Goal: Task Accomplishment & Management: Manage account settings

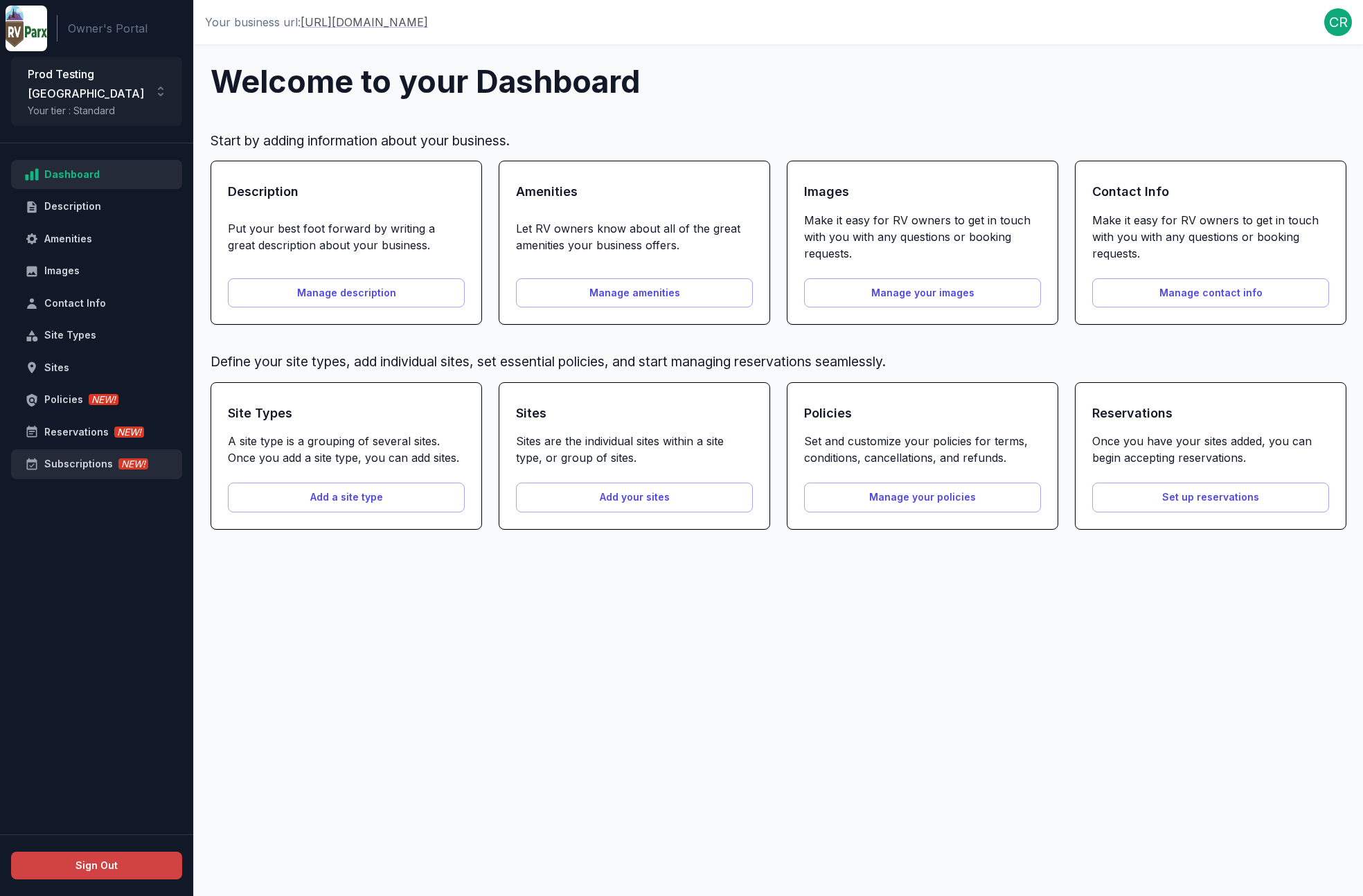
click at [84, 455] on link "Subscriptions NEW!" at bounding box center [97, 464] width 171 height 30
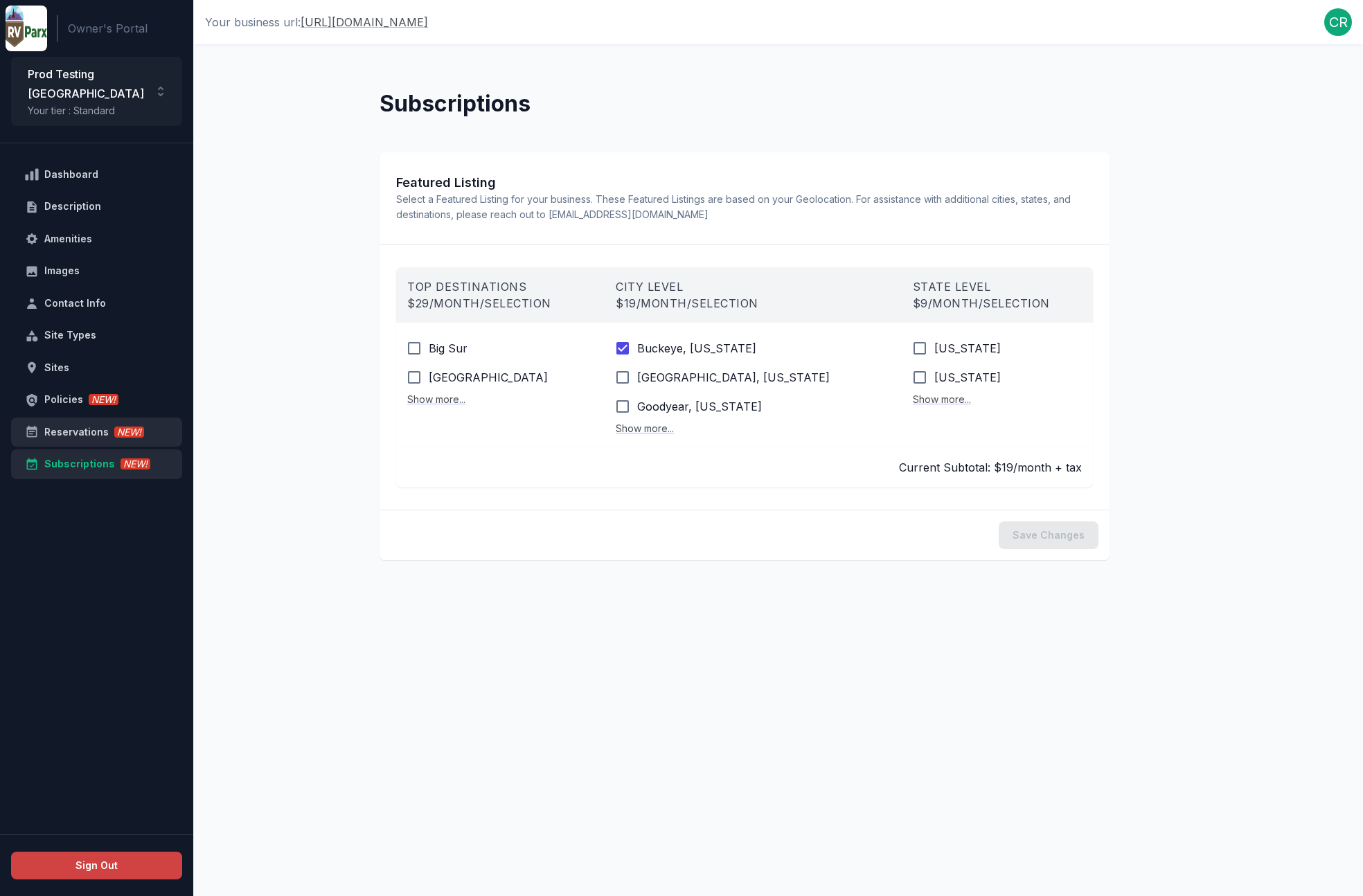
click at [85, 424] on div "Reservations NEW!" at bounding box center [105, 432] width 121 height 17
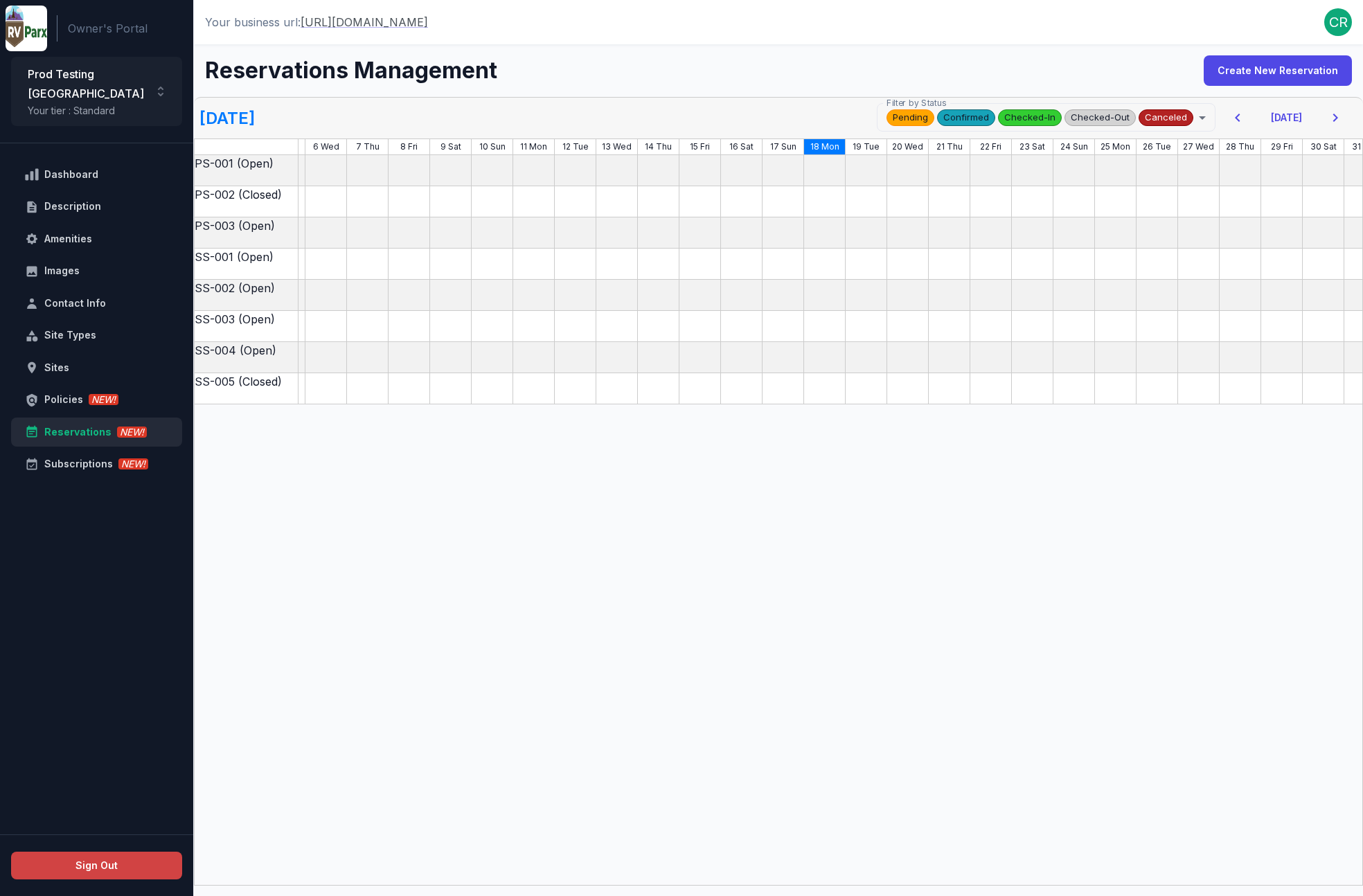
scroll to position [0, 224]
drag, startPoint x: 787, startPoint y: 273, endPoint x: 983, endPoint y: 258, distance: 196.6
click at [983, 258] on div at bounding box center [666, 263] width 1392 height 31
click at [659, 119] on div "**********" at bounding box center [779, 118] width 1169 height 42
click at [242, 119] on h5 "[DATE]" at bounding box center [226, 118] width 56 height 23
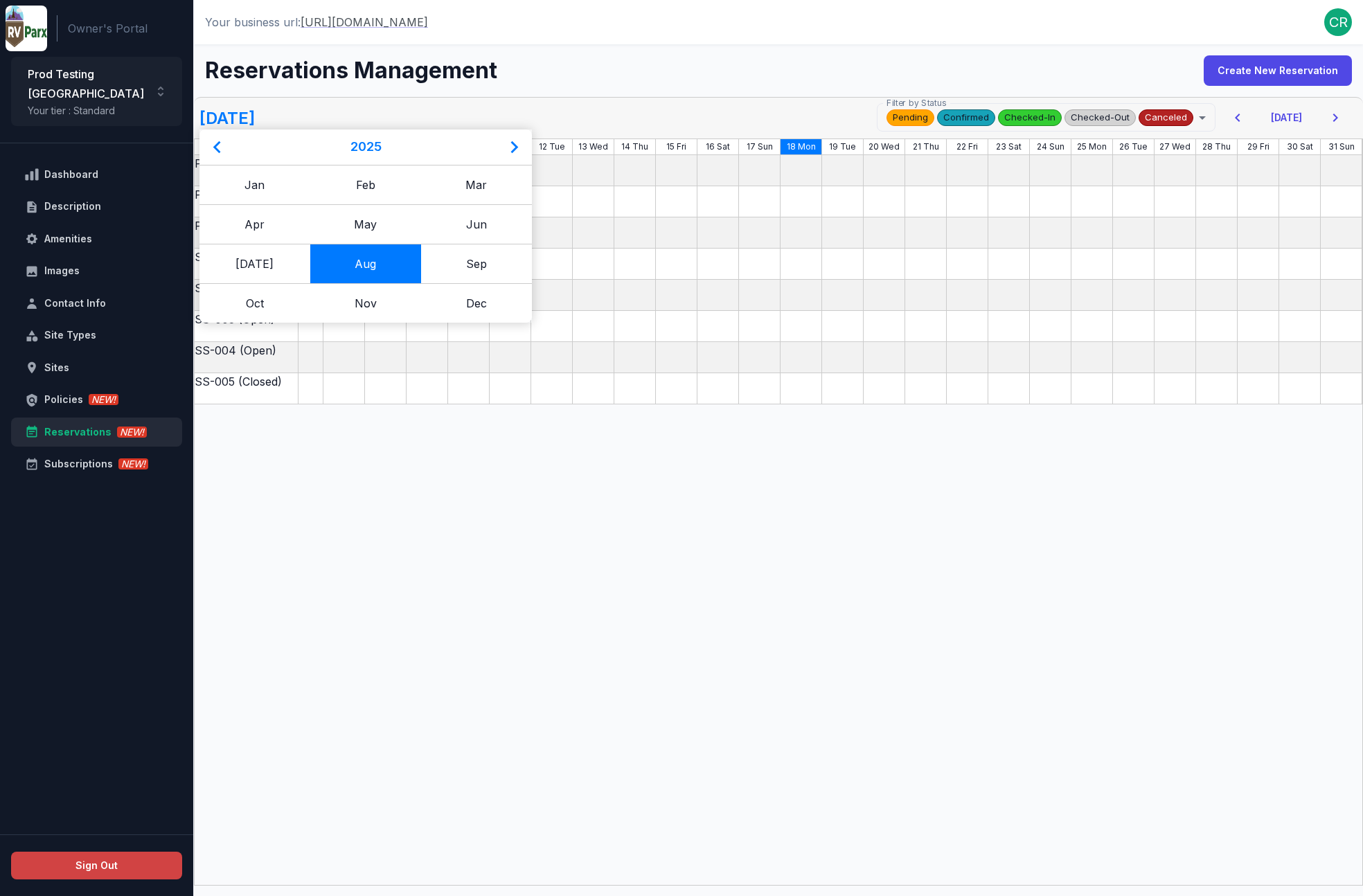
click at [449, 122] on div "**********" at bounding box center [779, 118] width 1169 height 42
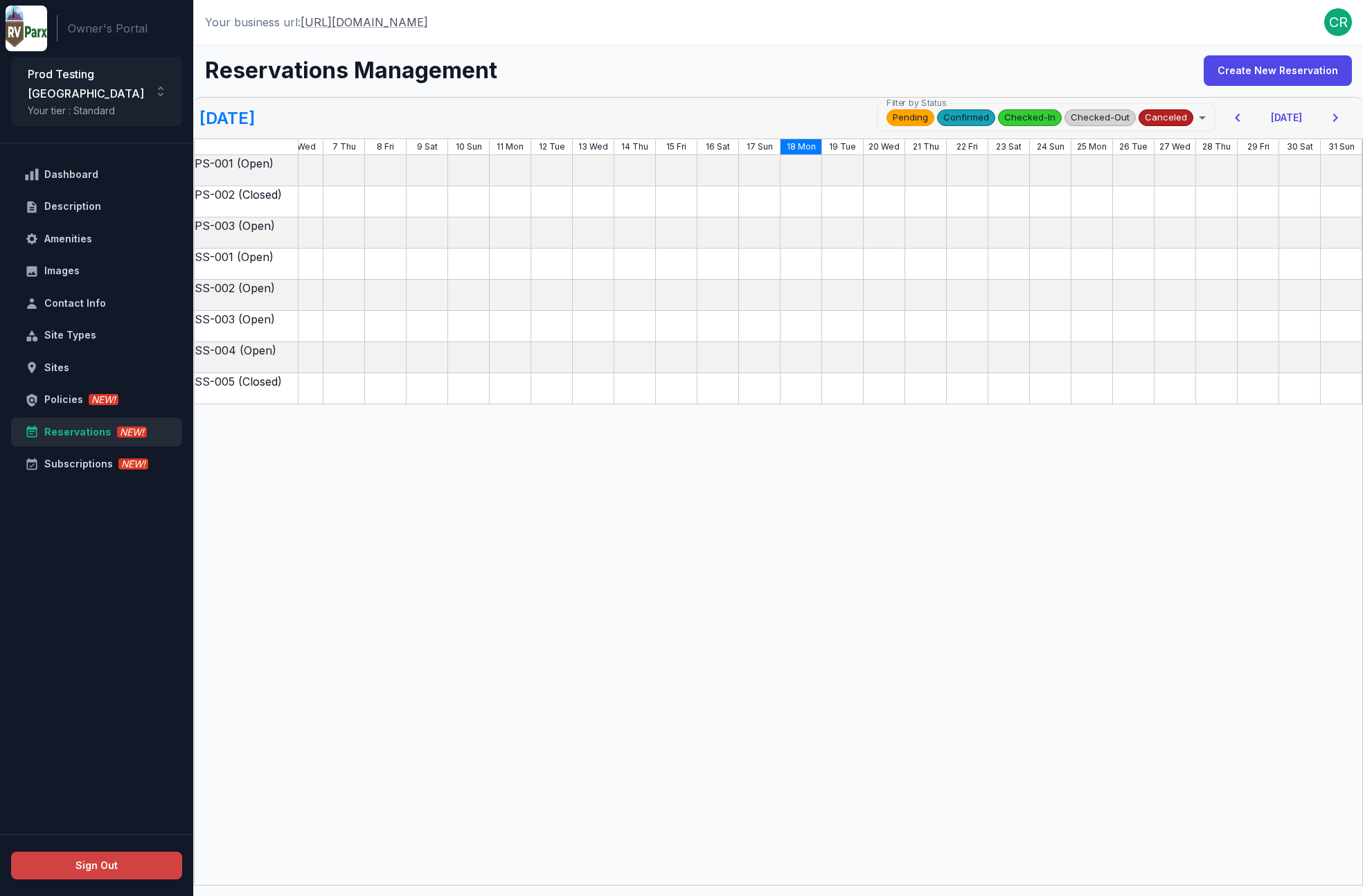
click at [253, 125] on h5 "[DATE]" at bounding box center [226, 118] width 56 height 23
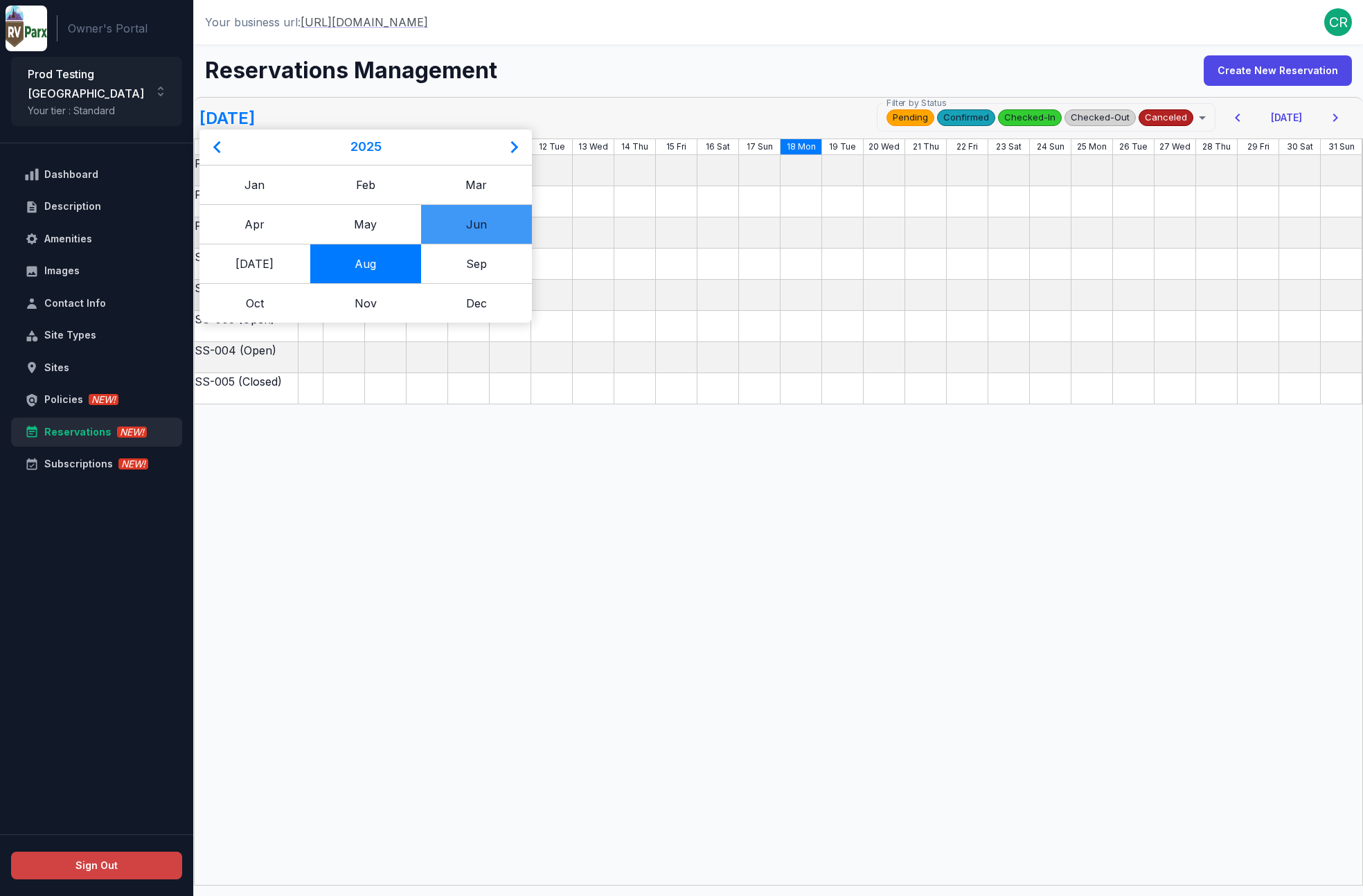
click at [463, 230] on div "Jun" at bounding box center [476, 223] width 110 height 39
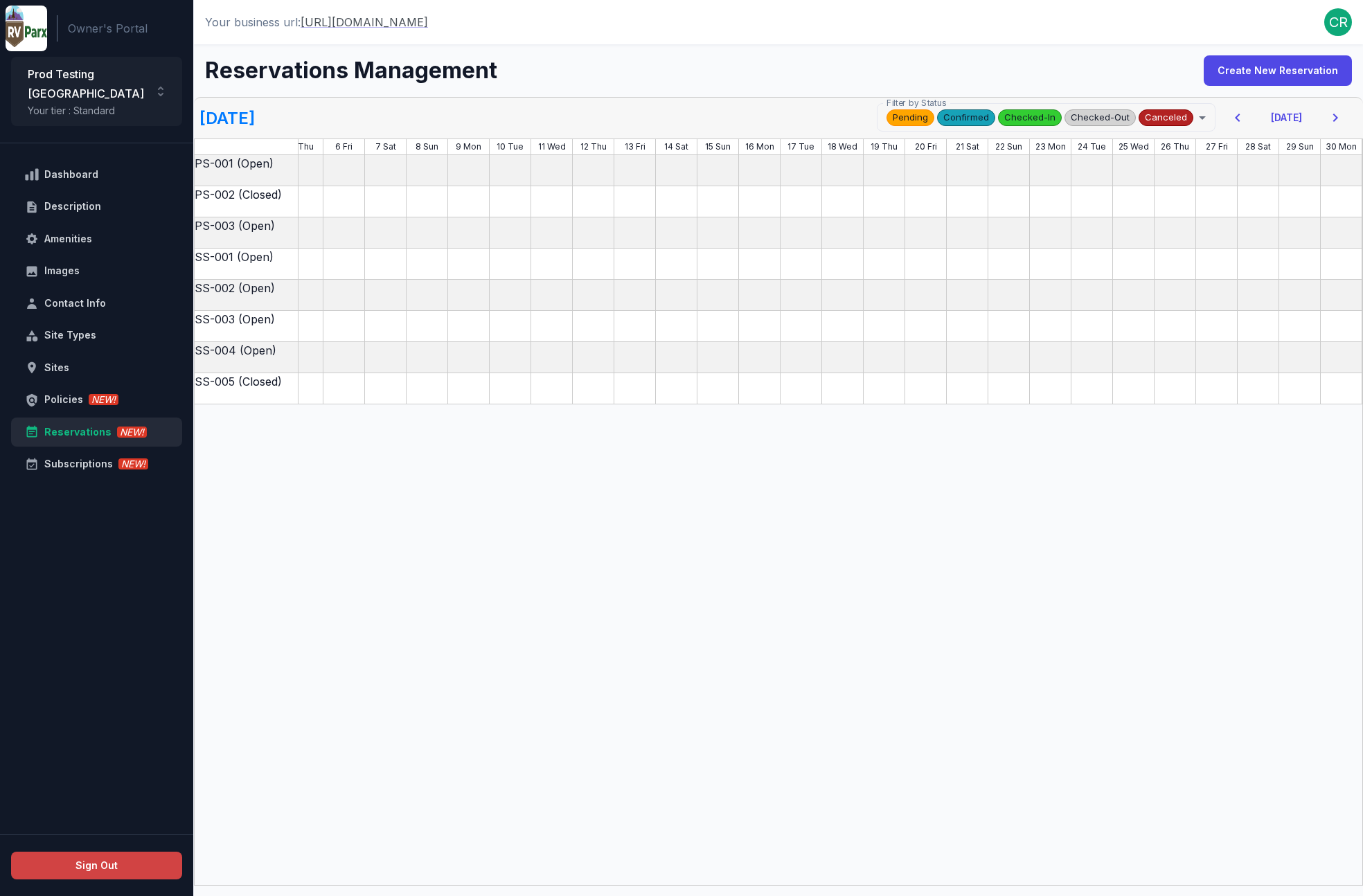
scroll to position [0, 183]
click at [1340, 118] on icon "button" at bounding box center [1335, 118] width 17 height 17
click at [1243, 118] on icon "button" at bounding box center [1237, 118] width 17 height 17
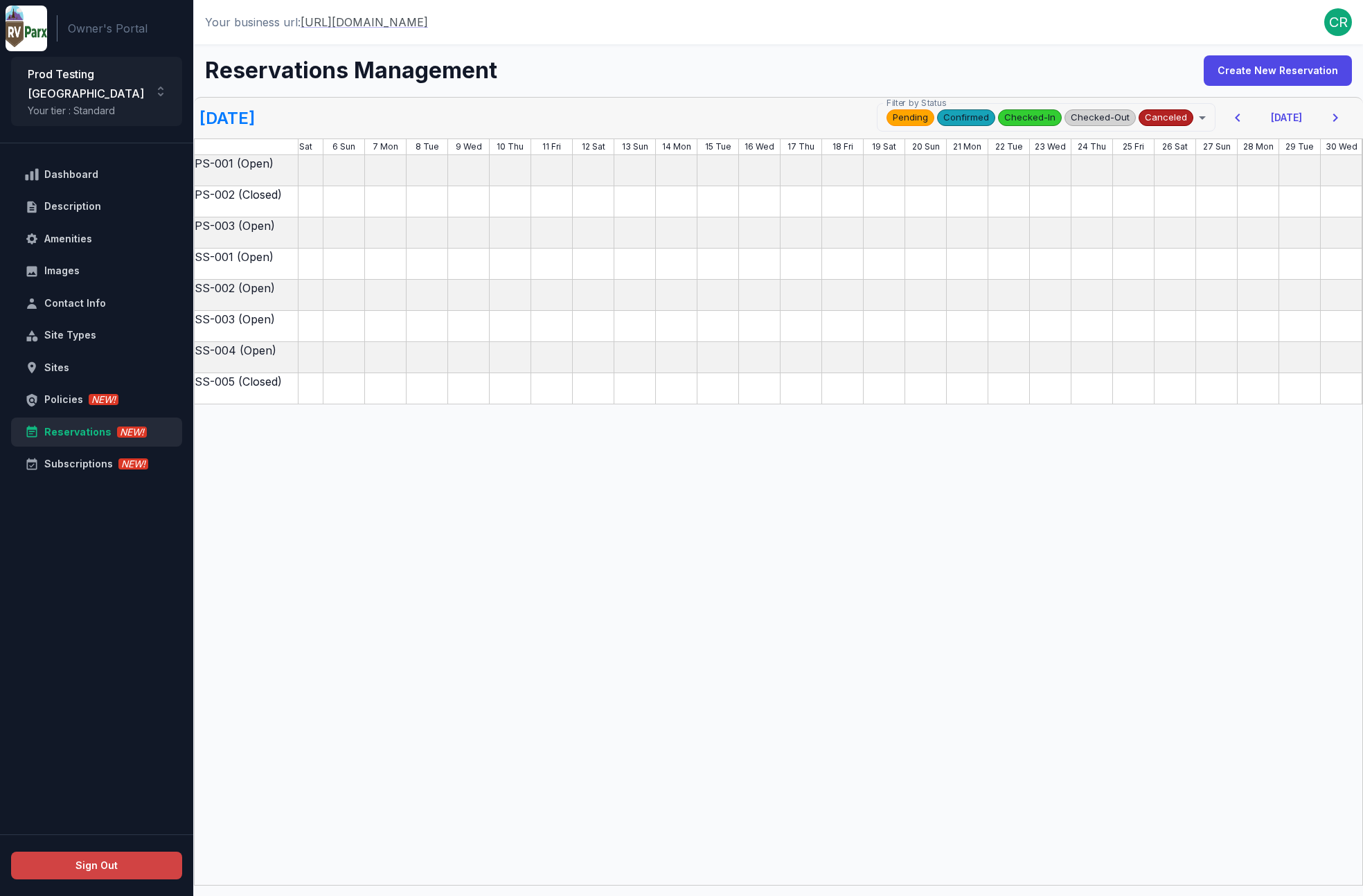
click at [1243, 118] on icon "button" at bounding box center [1237, 118] width 17 height 17
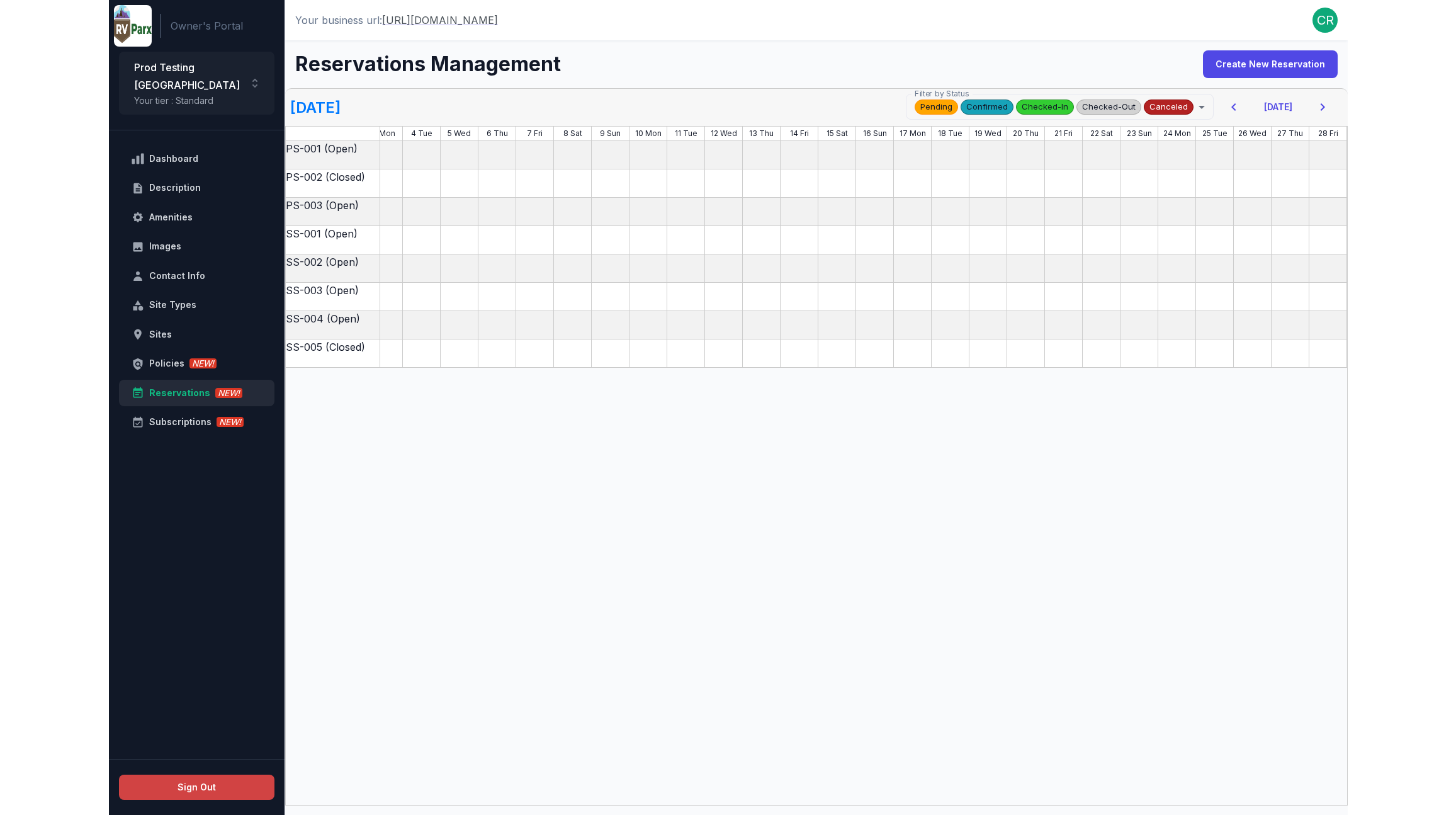
scroll to position [0, 91]
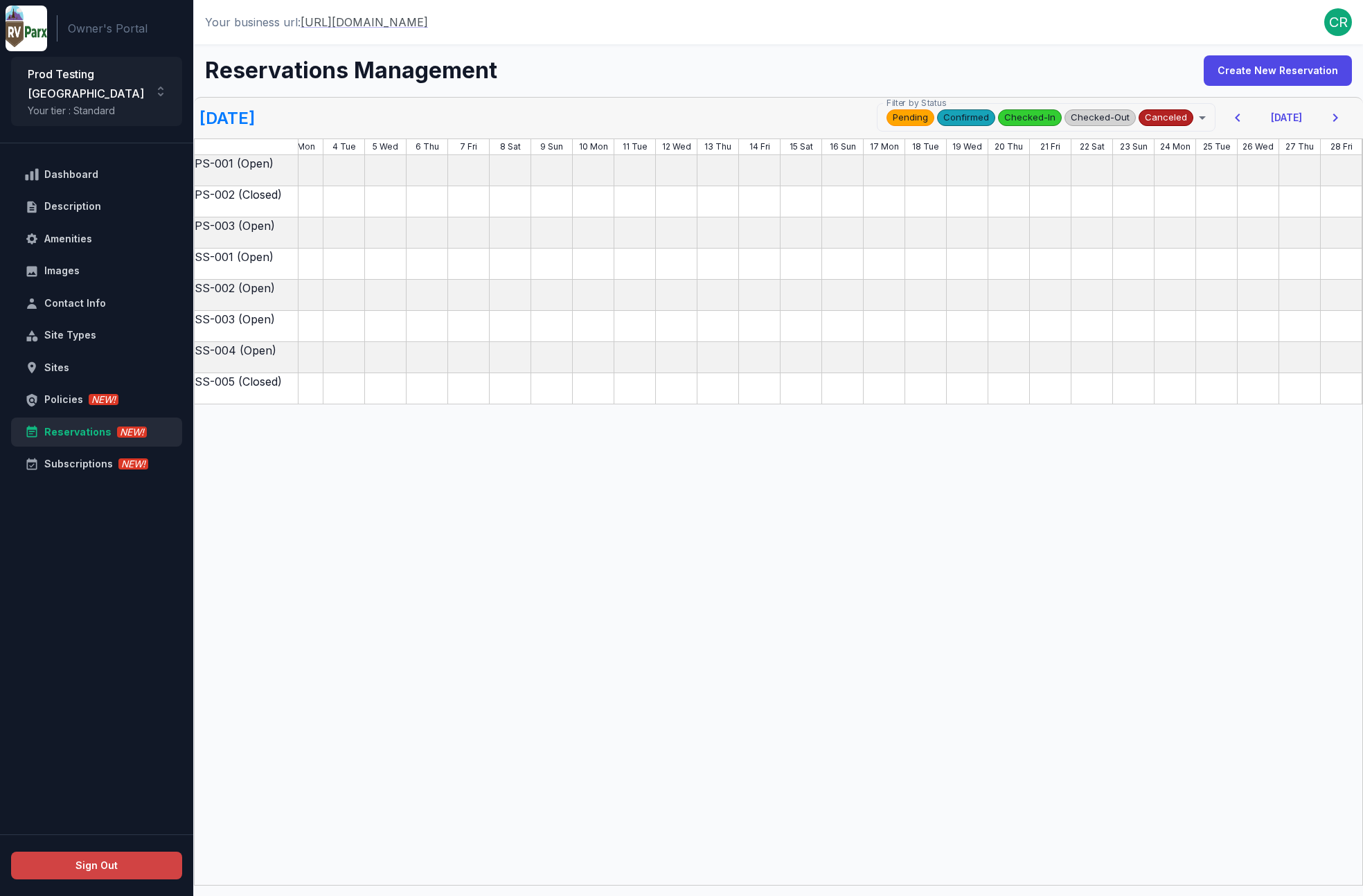
click at [1243, 118] on icon "button" at bounding box center [1237, 118] width 17 height 17
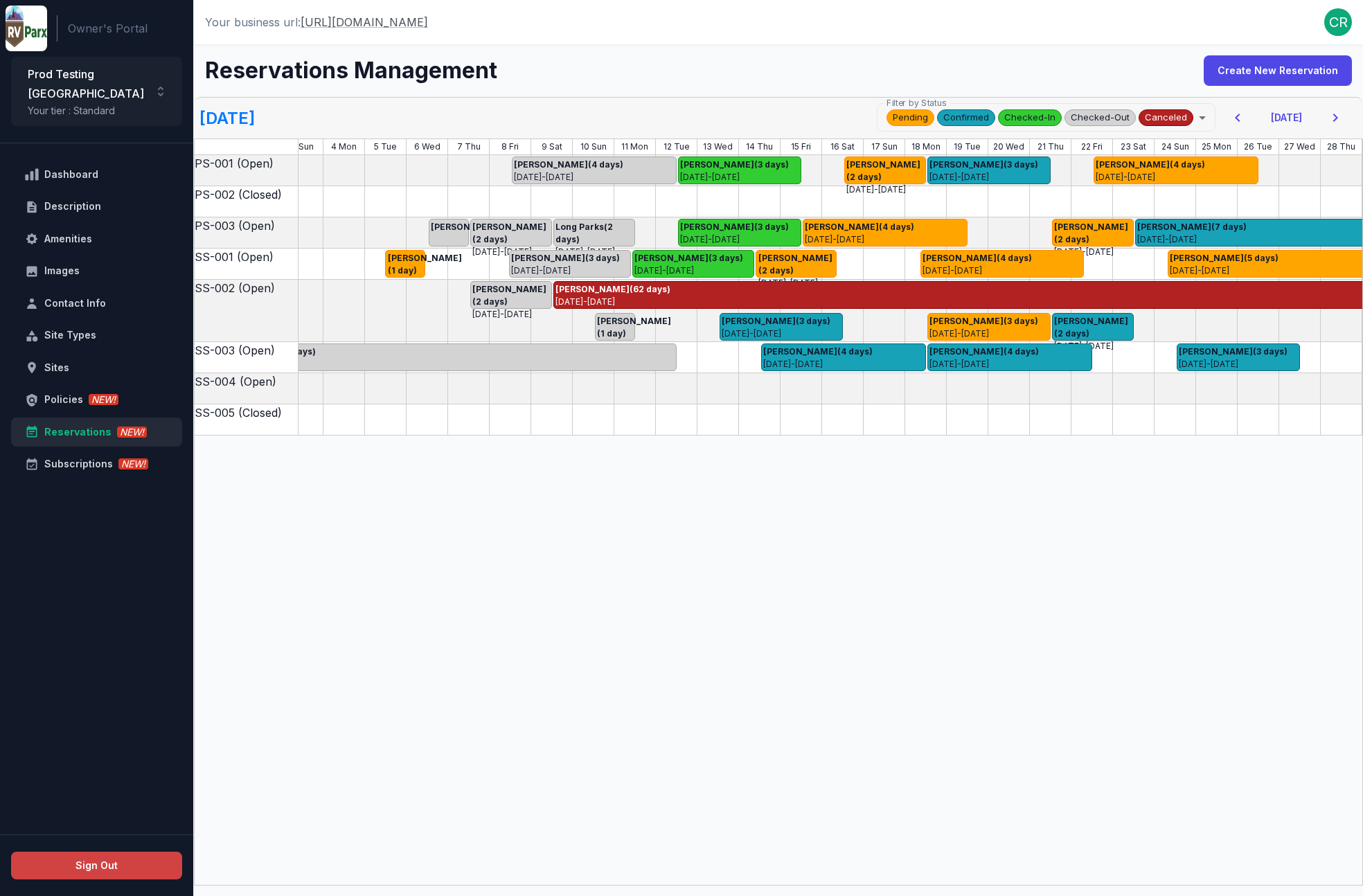
click at [1336, 119] on icon "button" at bounding box center [1336, 118] width 5 height 8
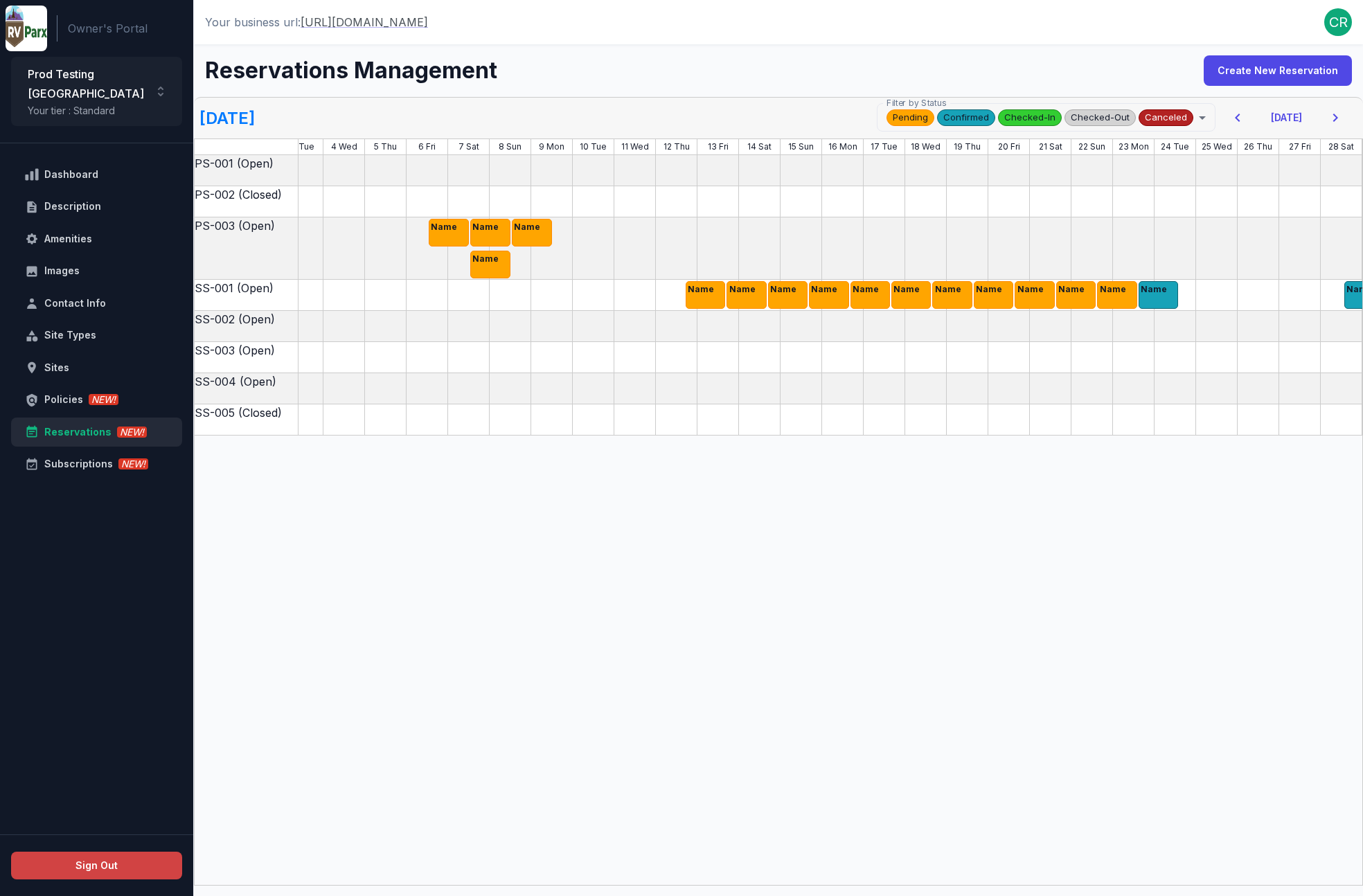
click at [1240, 122] on icon "button" at bounding box center [1237, 118] width 17 height 17
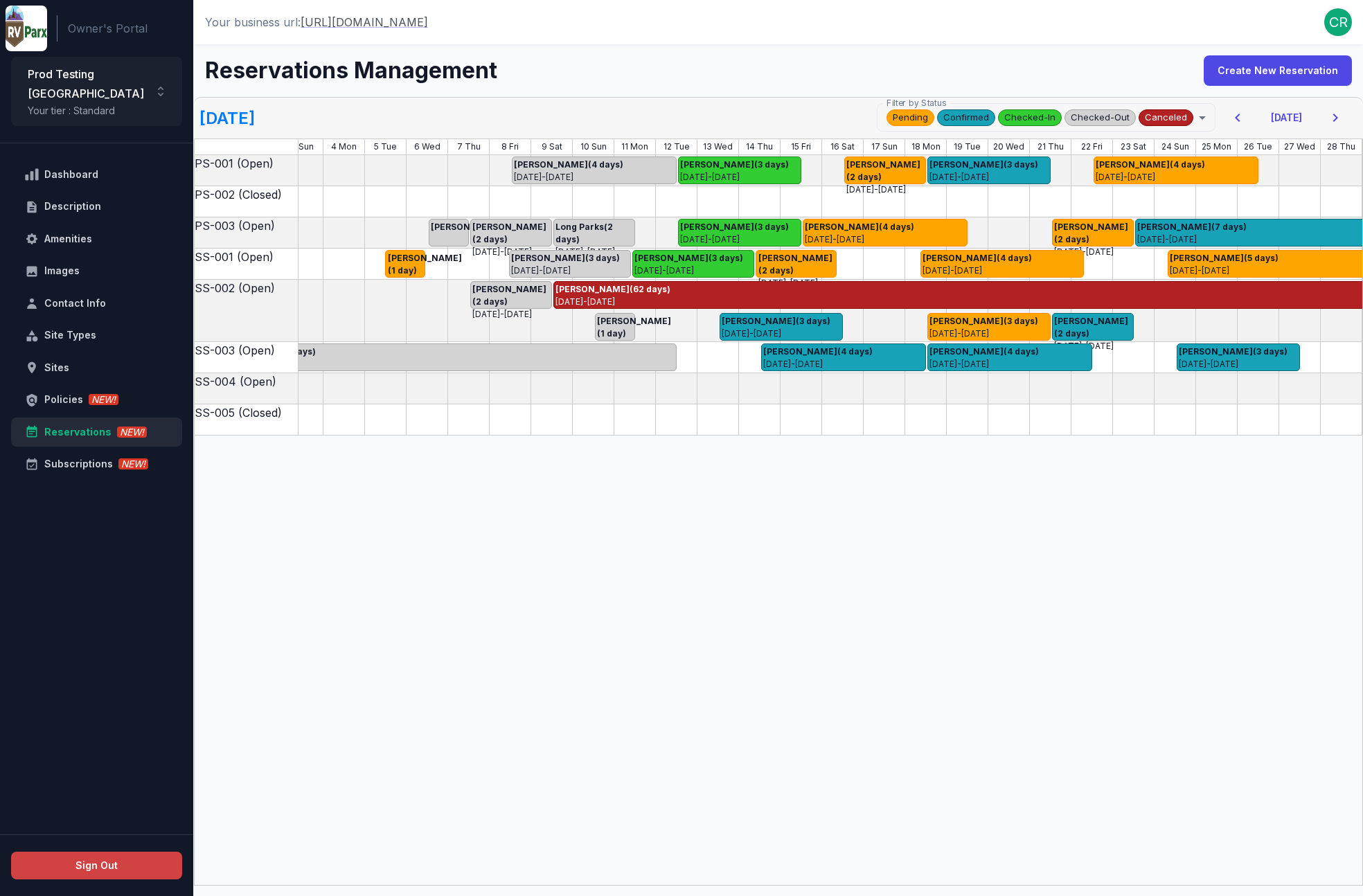
click at [960, 447] on div "PS-001 (Open) [PERSON_NAME] (1 day) [PERSON_NAME] (4 days) [DATE] - [DATE] [PER…" at bounding box center [770, 519] width 1350 height 729
click at [985, 358] on p "[DATE] - [DATE]" at bounding box center [1009, 363] width 160 height 12
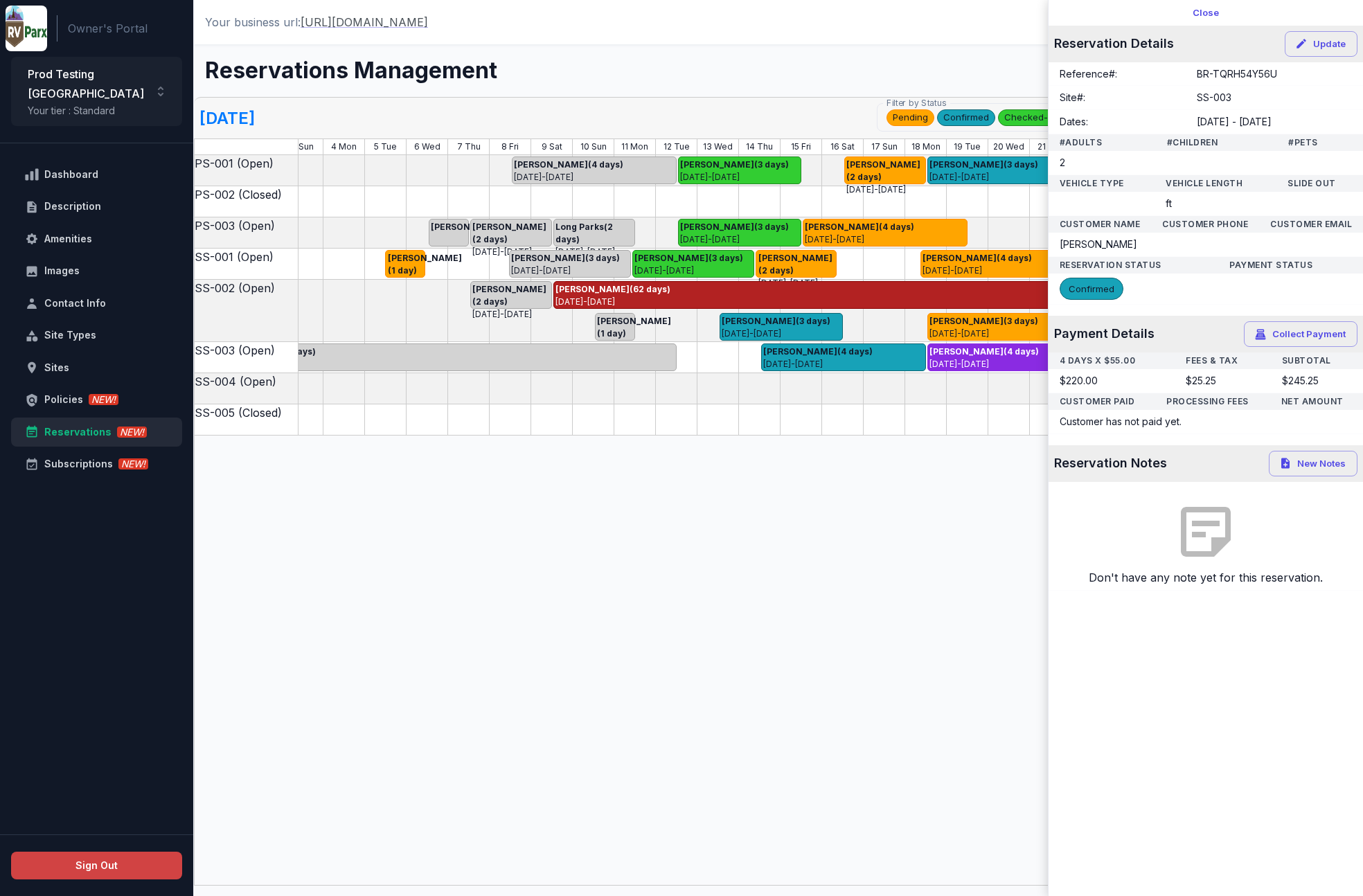
click at [1216, 13] on button "Close" at bounding box center [1206, 13] width 315 height 26
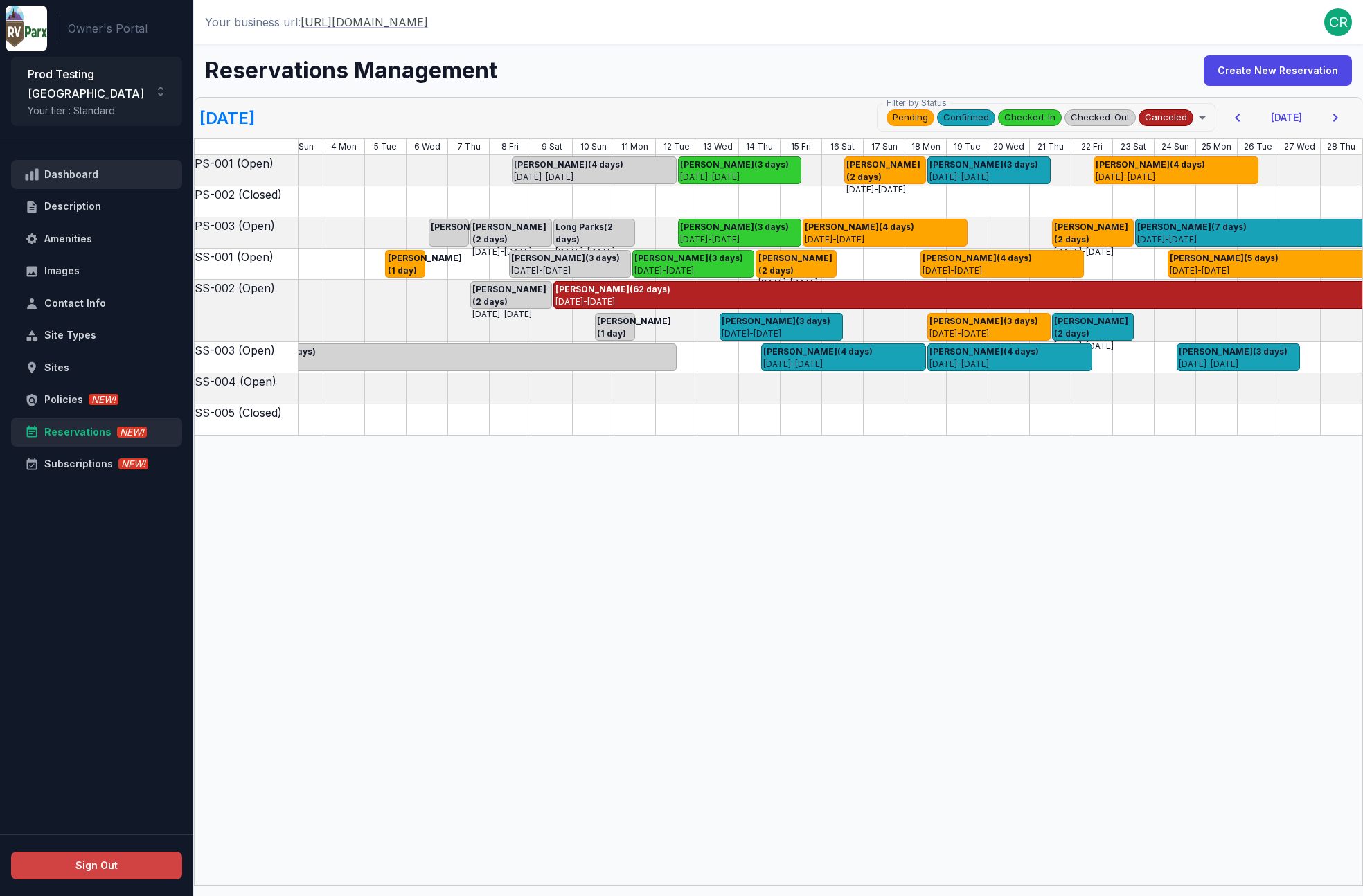
click at [68, 166] on div "Dashboard" at bounding box center [105, 174] width 121 height 17
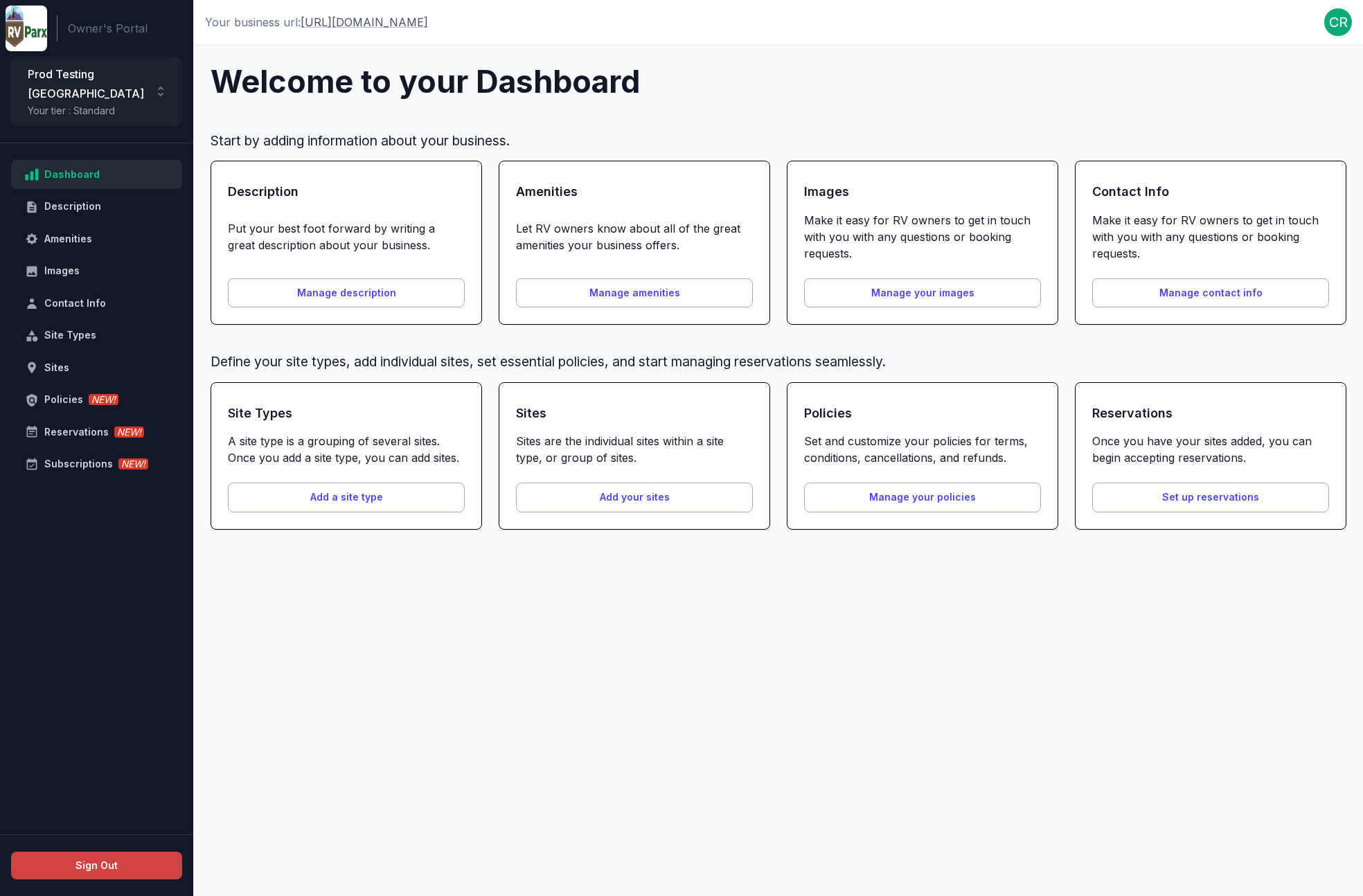
click at [817, 54] on main "Welcome to your Dashboard Start by adding information about your business. Desc…" at bounding box center [779, 470] width 1169 height 852
